Goal: Navigation & Orientation: Find specific page/section

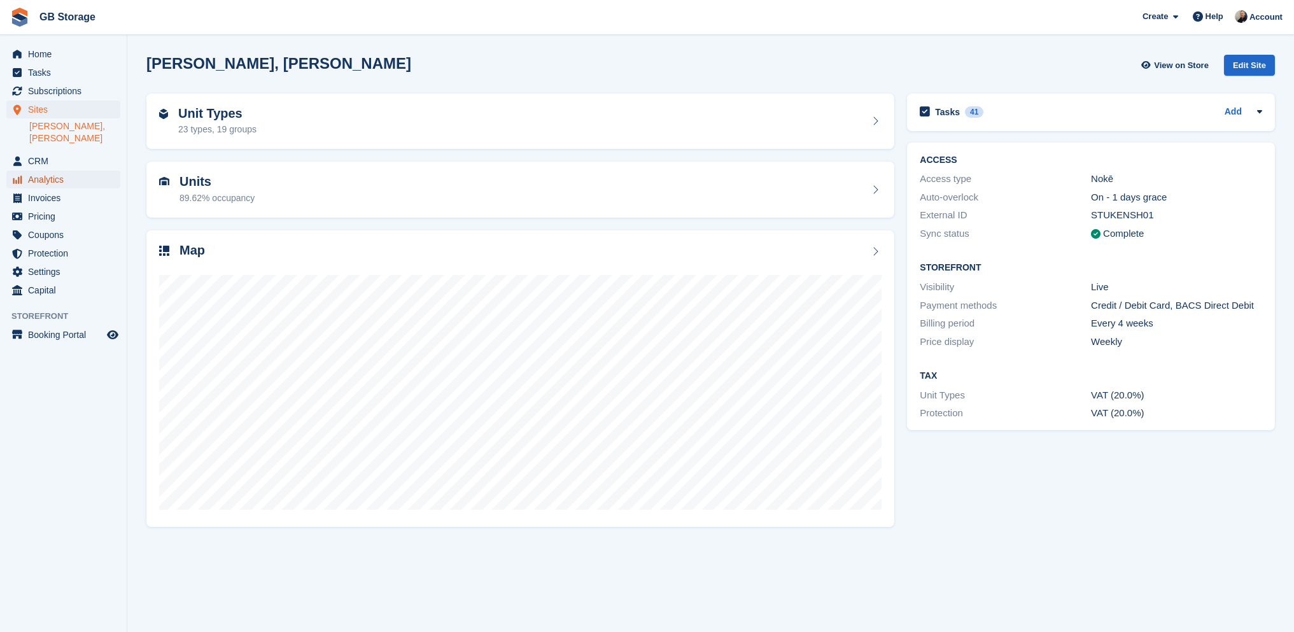
click at [45, 171] on span "Analytics" at bounding box center [66, 180] width 76 height 18
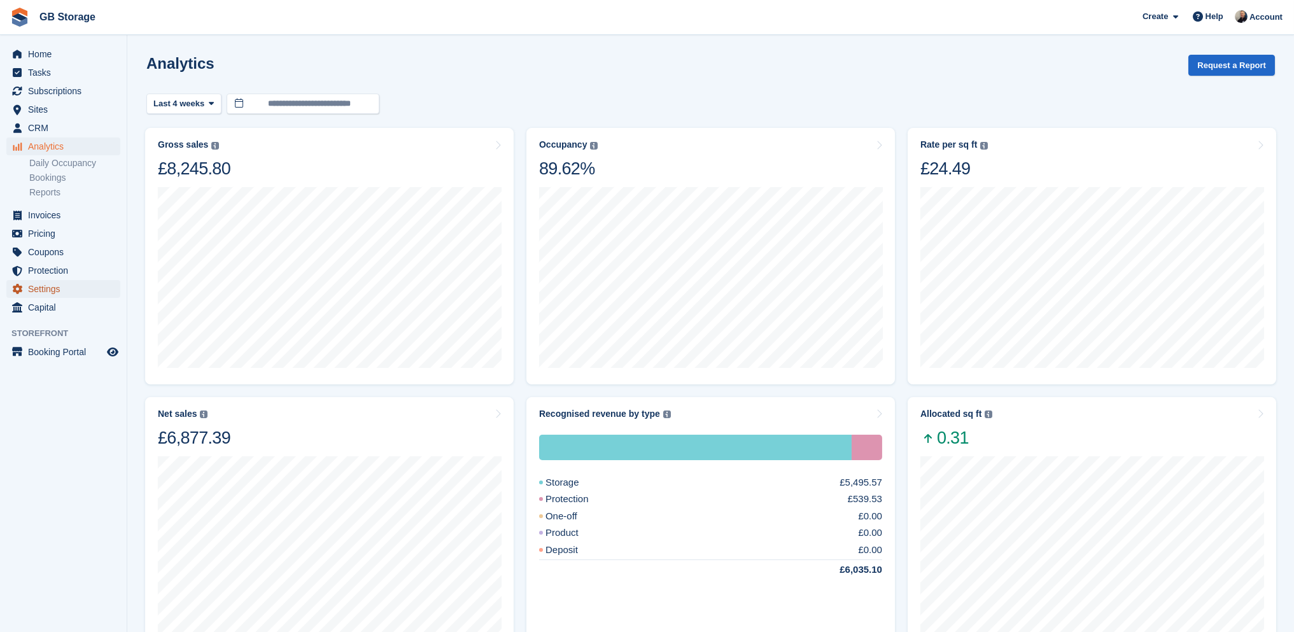
click at [53, 285] on span "Settings" at bounding box center [66, 289] width 76 height 18
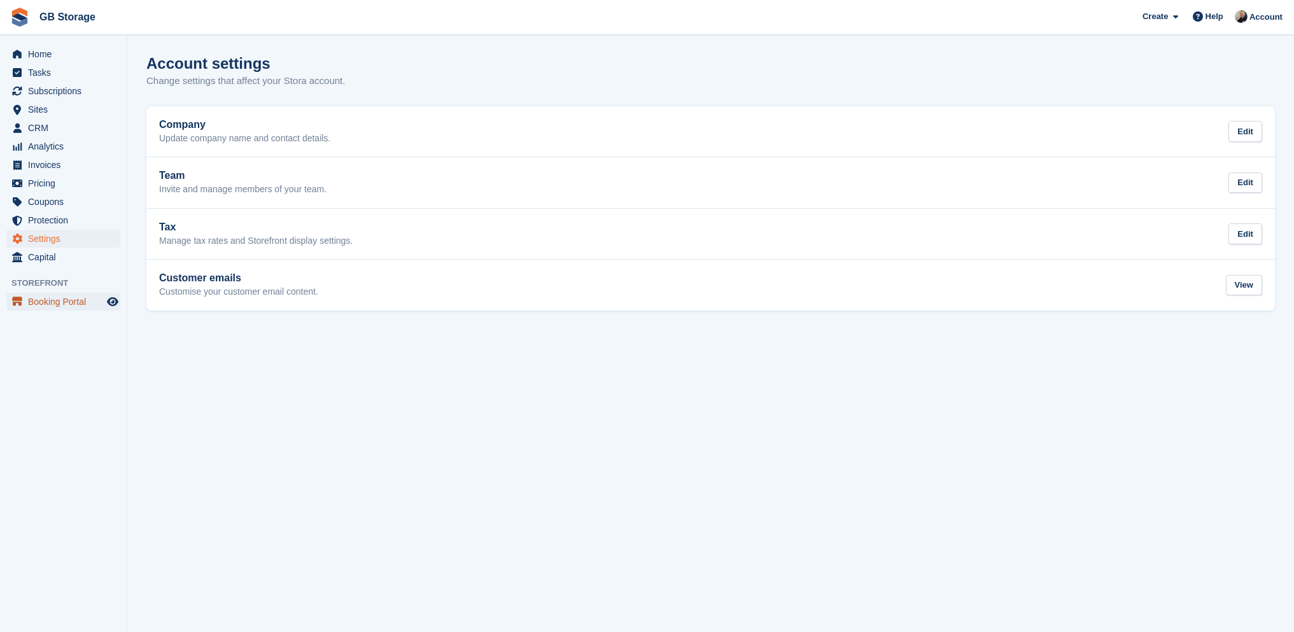
click at [48, 303] on span "Booking Portal" at bounding box center [66, 302] width 76 height 18
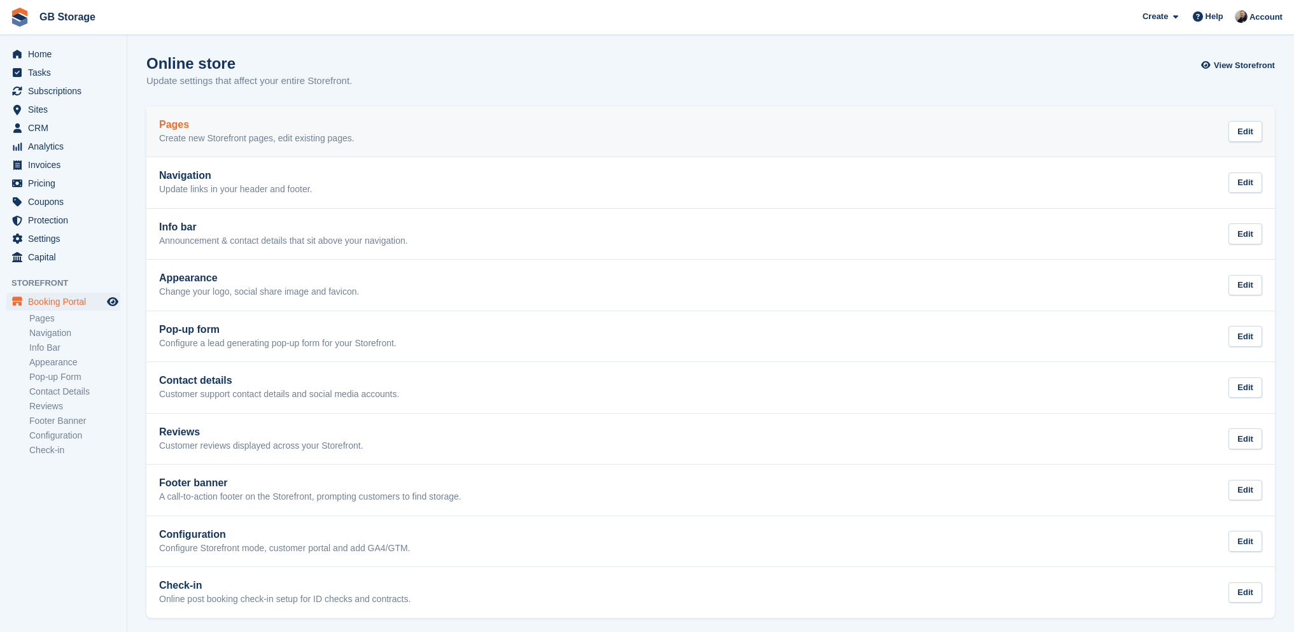
click at [363, 132] on div "Pages Create new Storefront pages, edit existing pages. Edit" at bounding box center [710, 131] width 1103 height 25
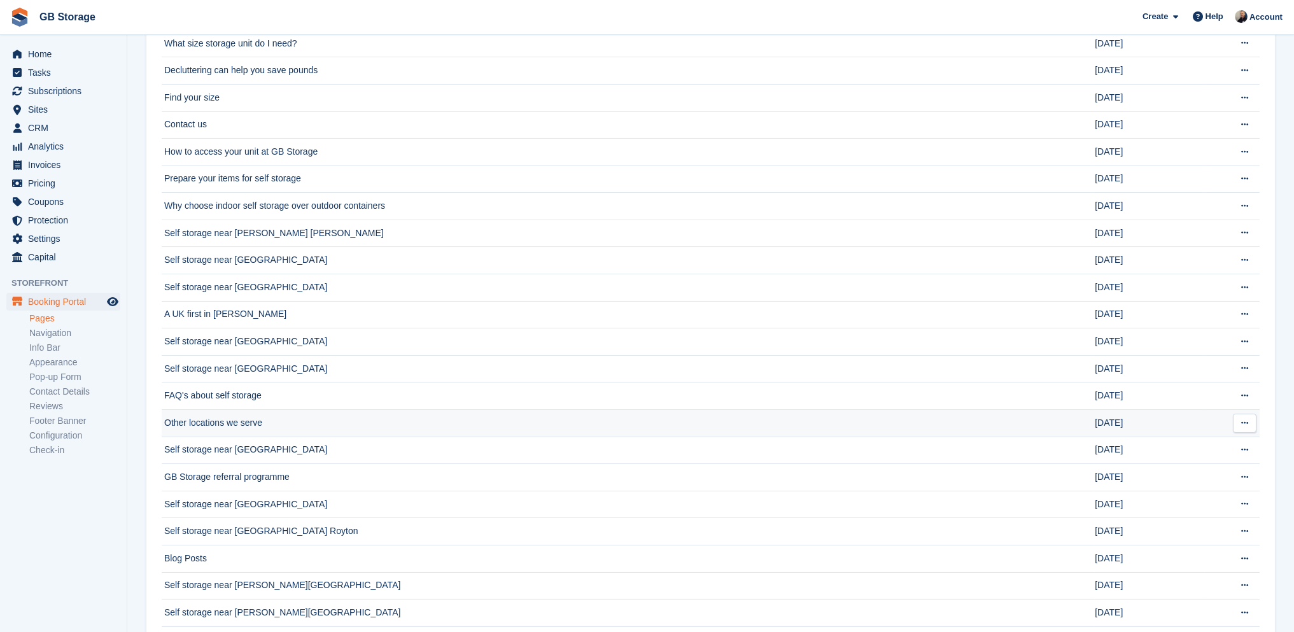
scroll to position [1060, 0]
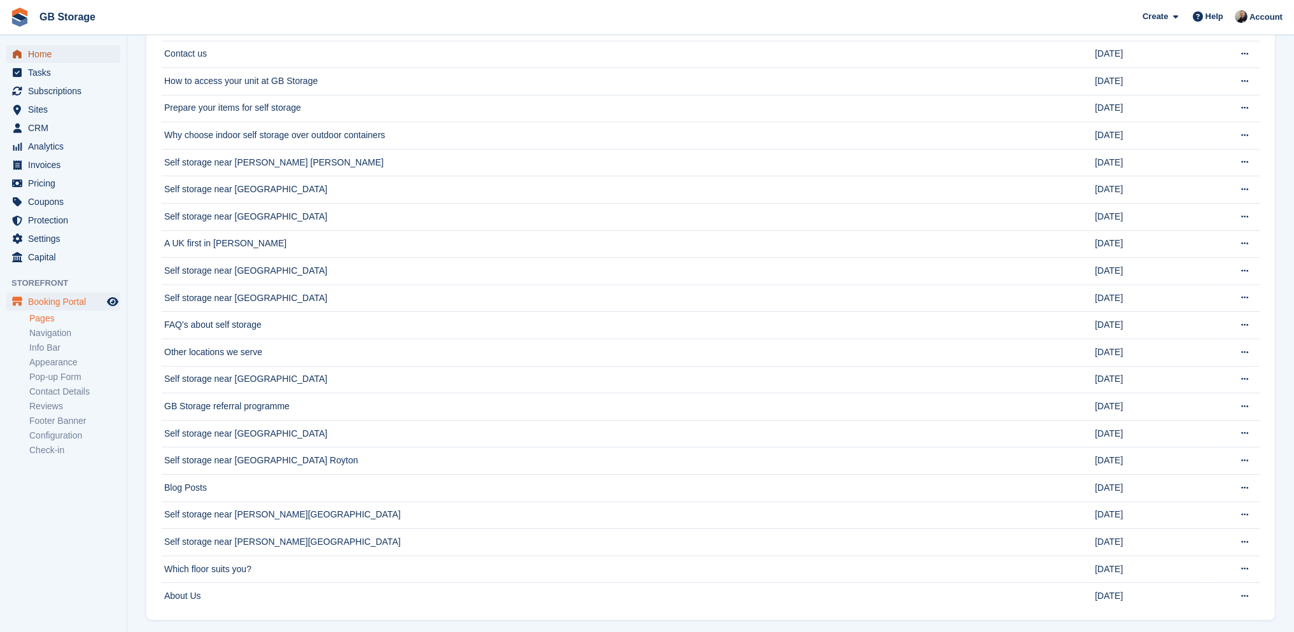
click at [54, 60] on span "Home" at bounding box center [66, 54] width 76 height 18
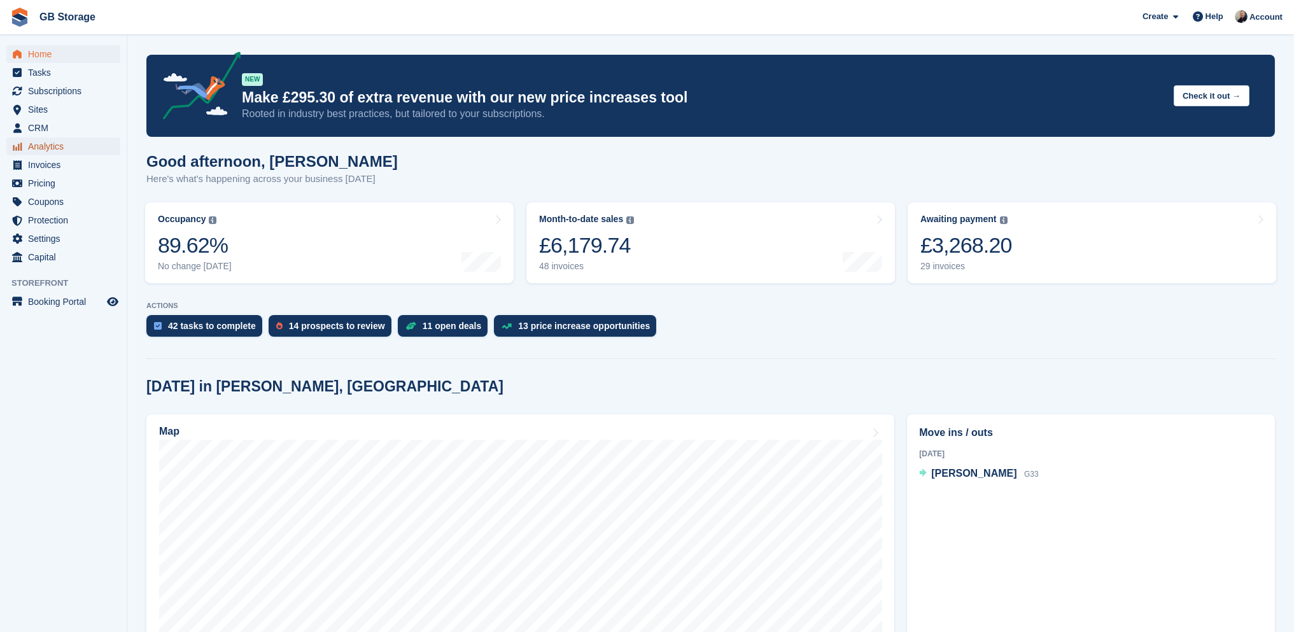
click at [54, 144] on span "Analytics" at bounding box center [66, 146] width 76 height 18
